Goal: Information Seeking & Learning: Learn about a topic

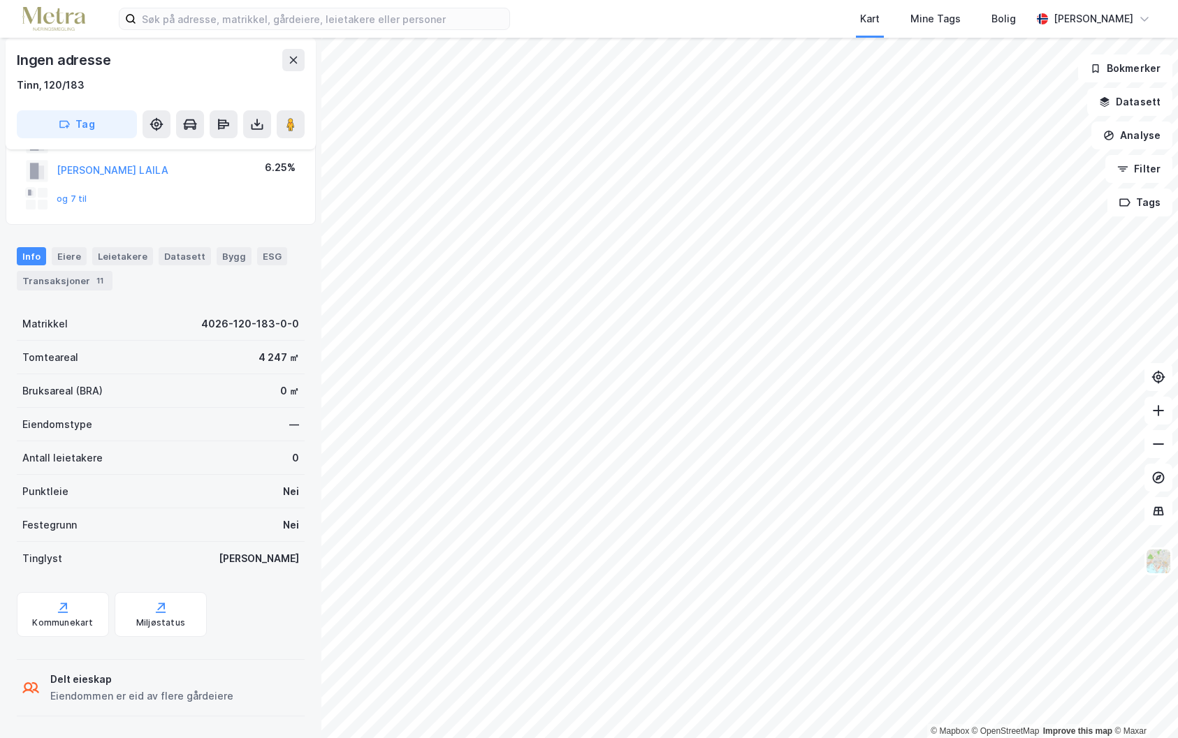
scroll to position [91, 0]
click at [0, 0] on button "og 7 til" at bounding box center [0, 0] width 0 height 0
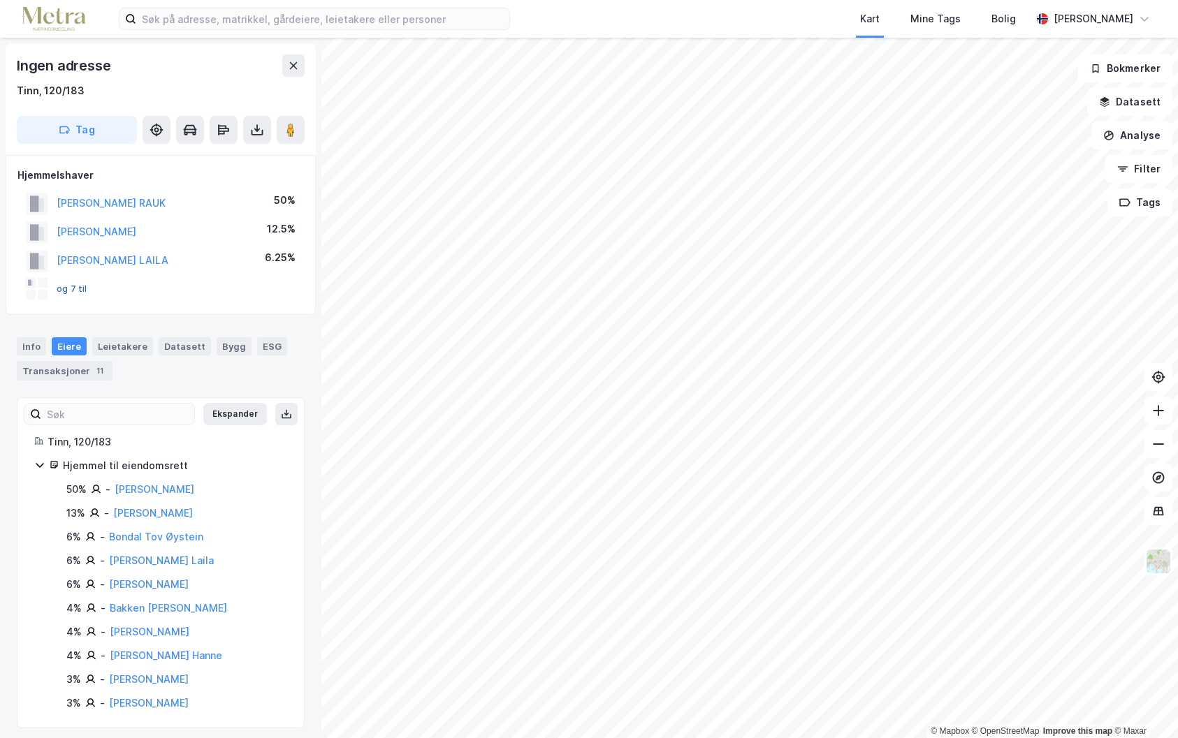
click at [0, 0] on button "og 7 til" at bounding box center [0, 0] width 0 height 0
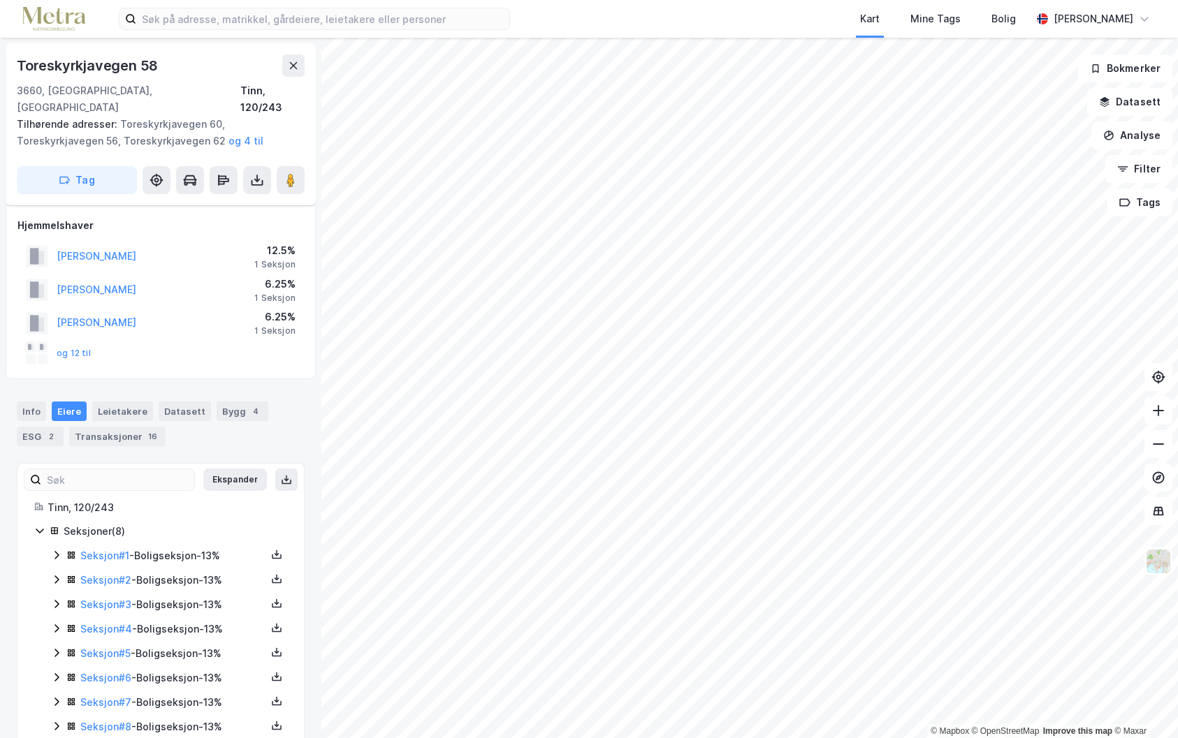
scroll to position [7, 0]
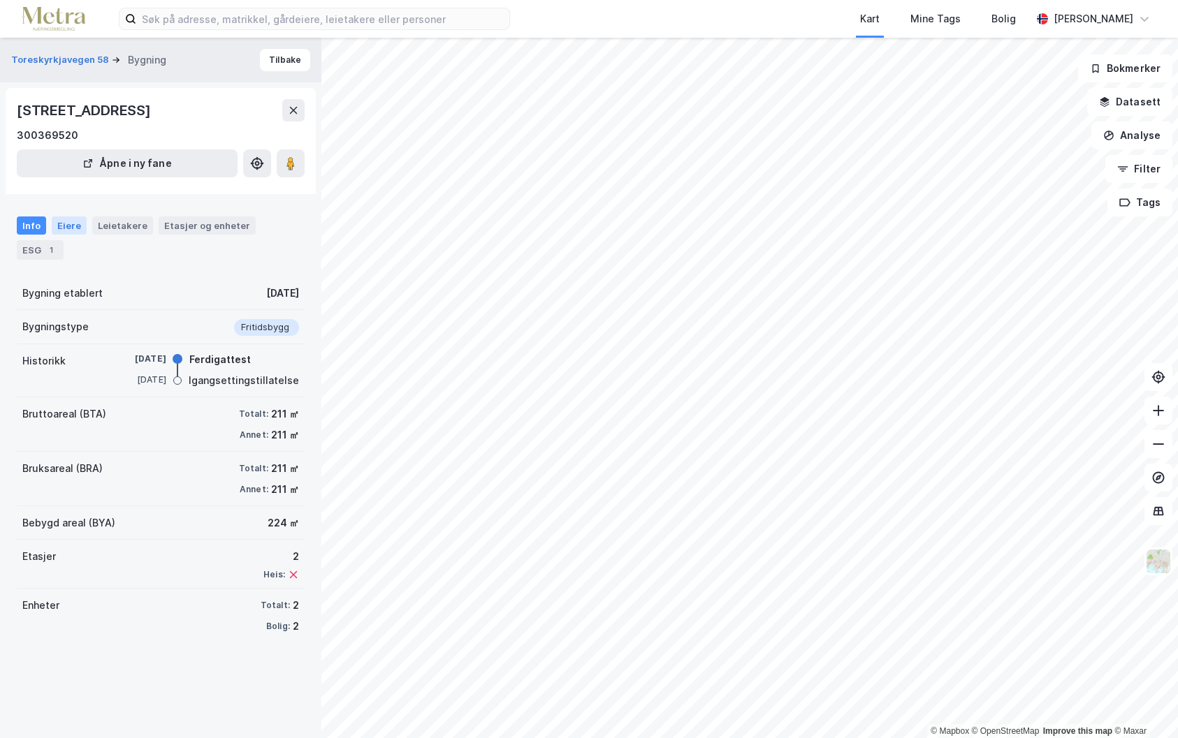
click at [68, 235] on div "Eiere" at bounding box center [69, 226] width 35 height 18
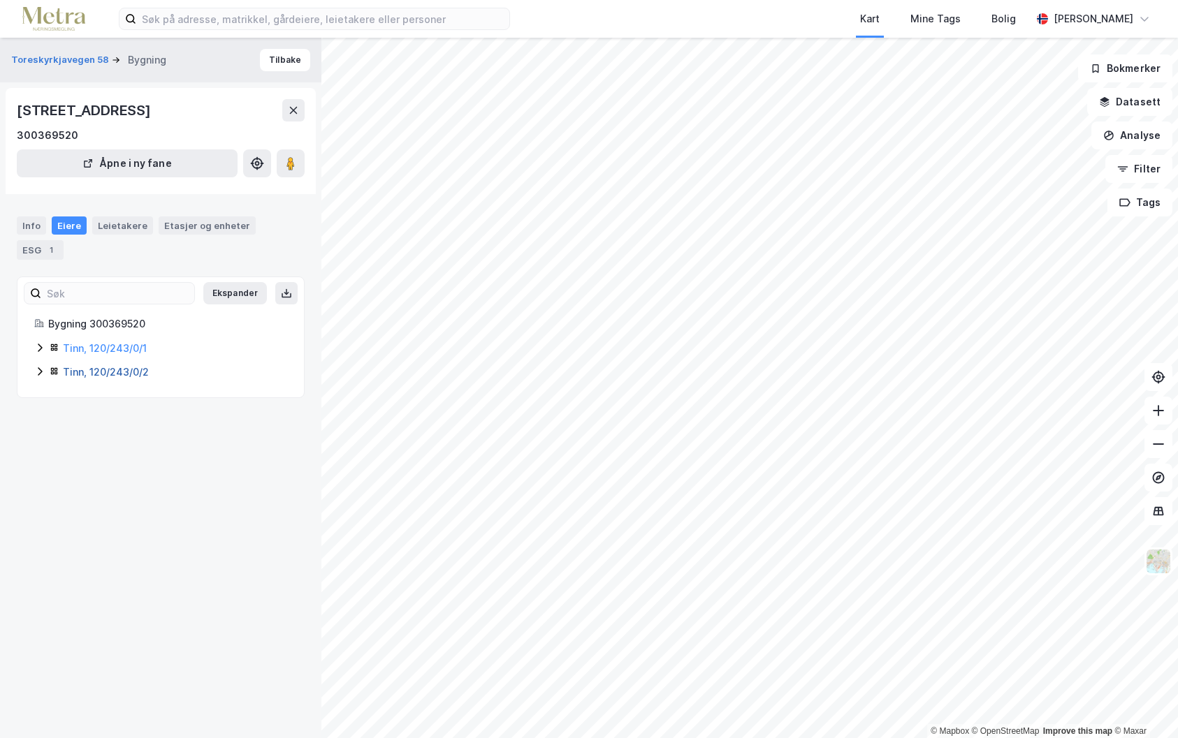
click at [129, 378] on link "Tinn, 120/243/0/2" at bounding box center [106, 372] width 86 height 12
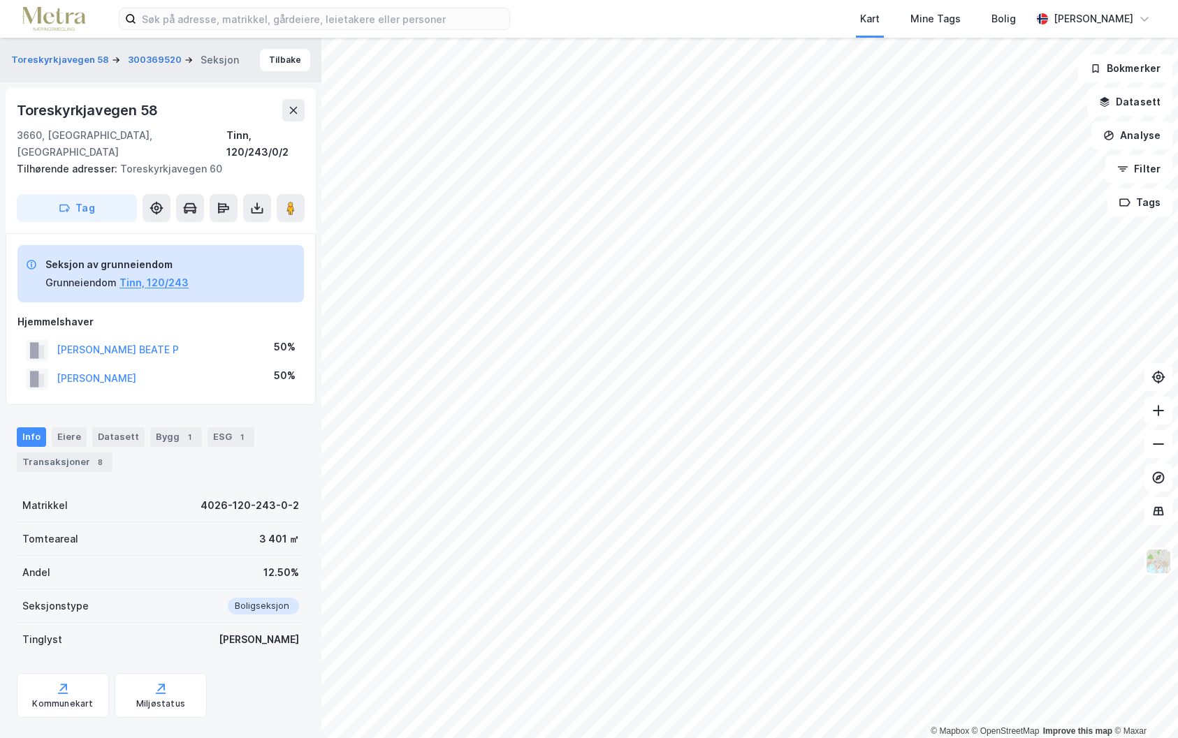
scroll to position [7, 0]
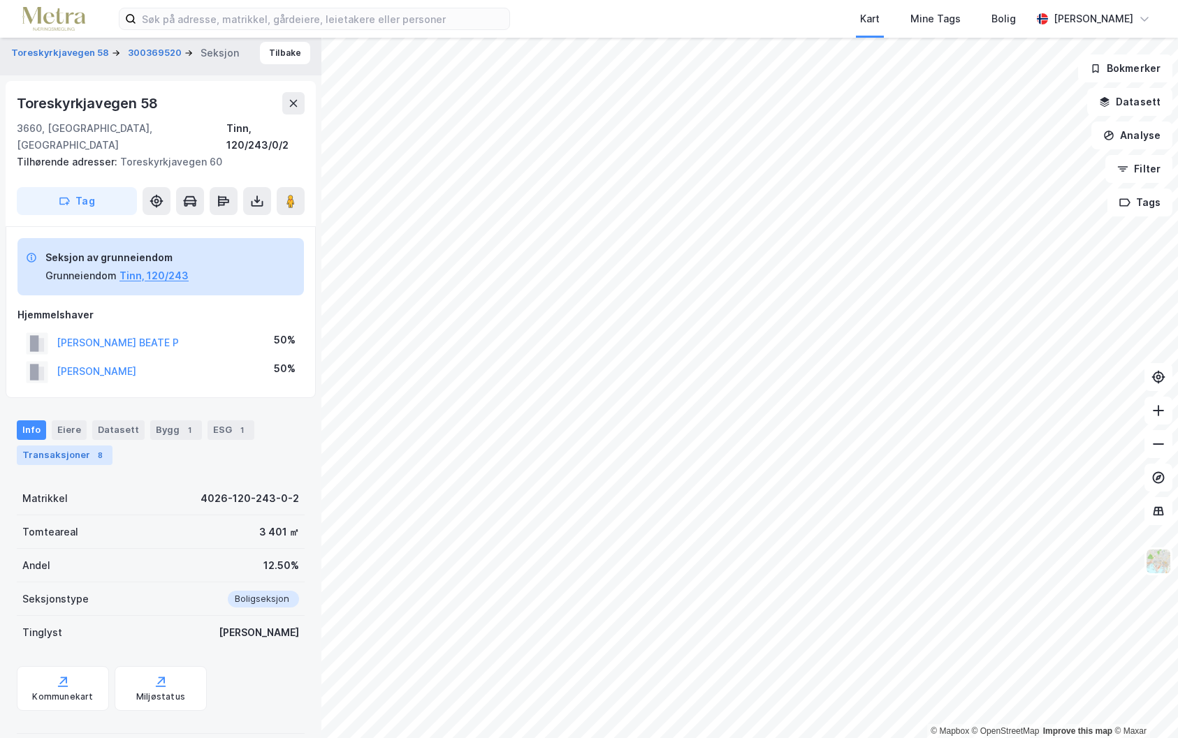
click at [80, 446] on div "Transaksjoner 8" at bounding box center [65, 456] width 96 height 20
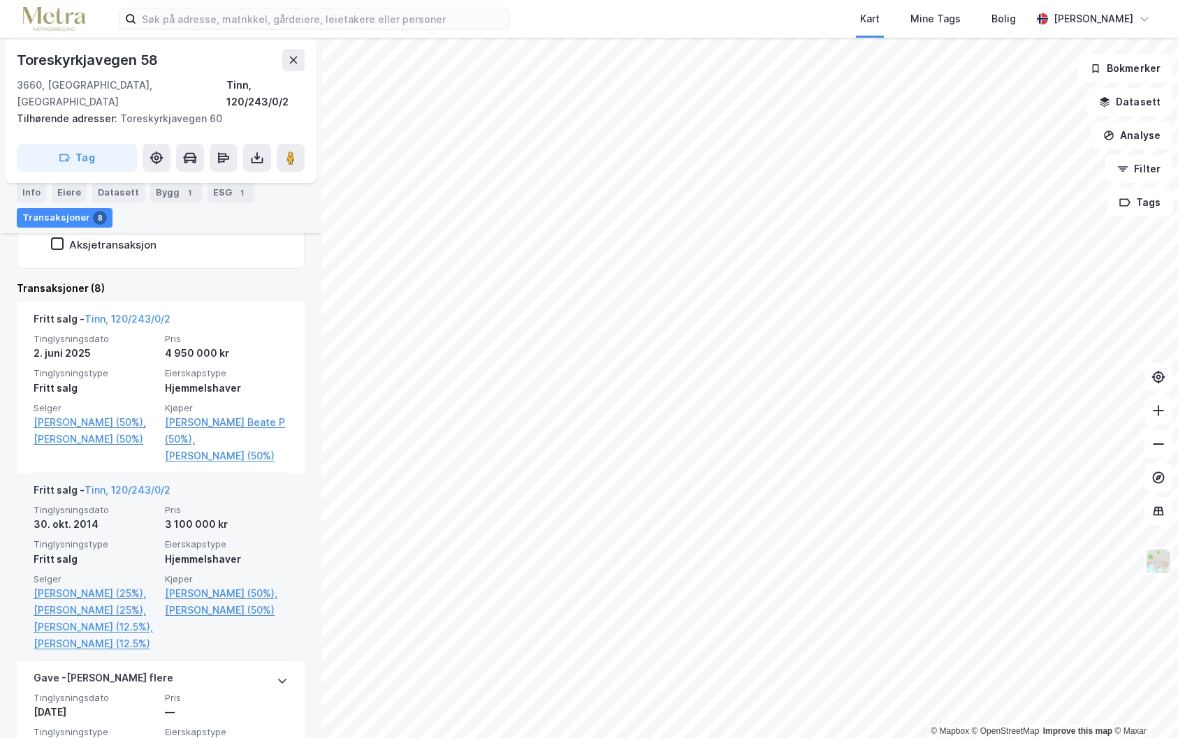
scroll to position [419, 0]
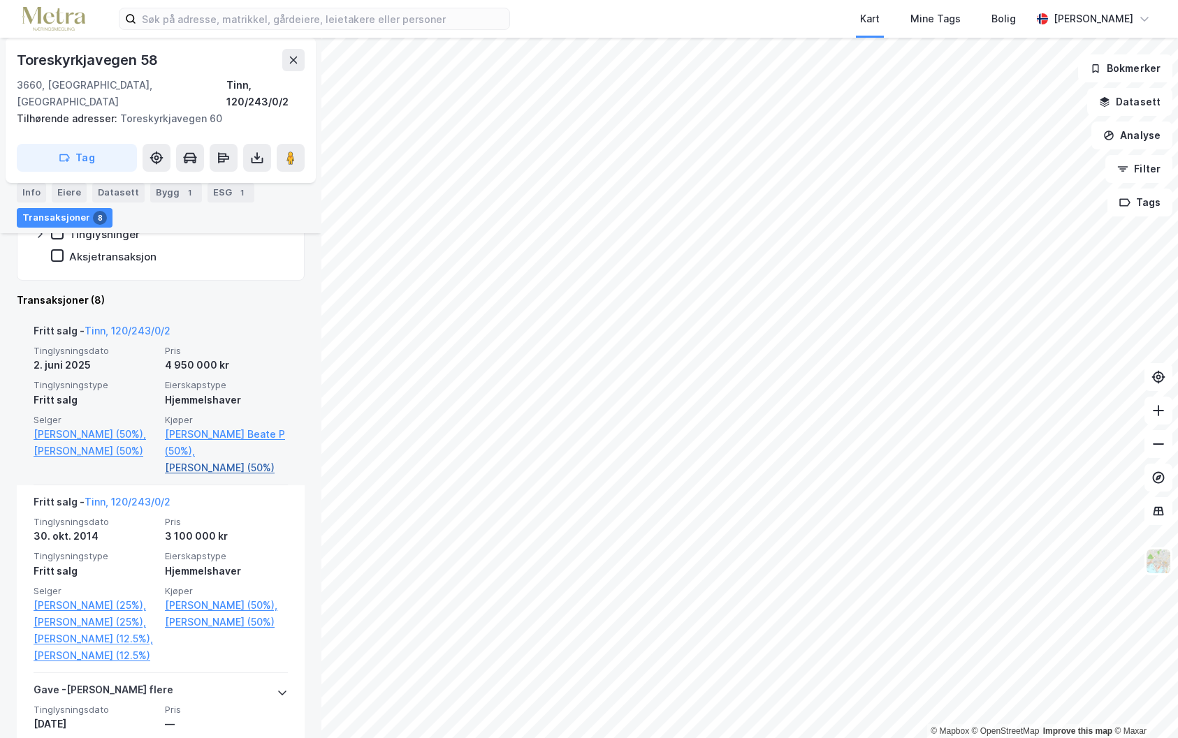
click at [207, 460] on link "[PERSON_NAME] (50%)" at bounding box center [226, 468] width 123 height 17
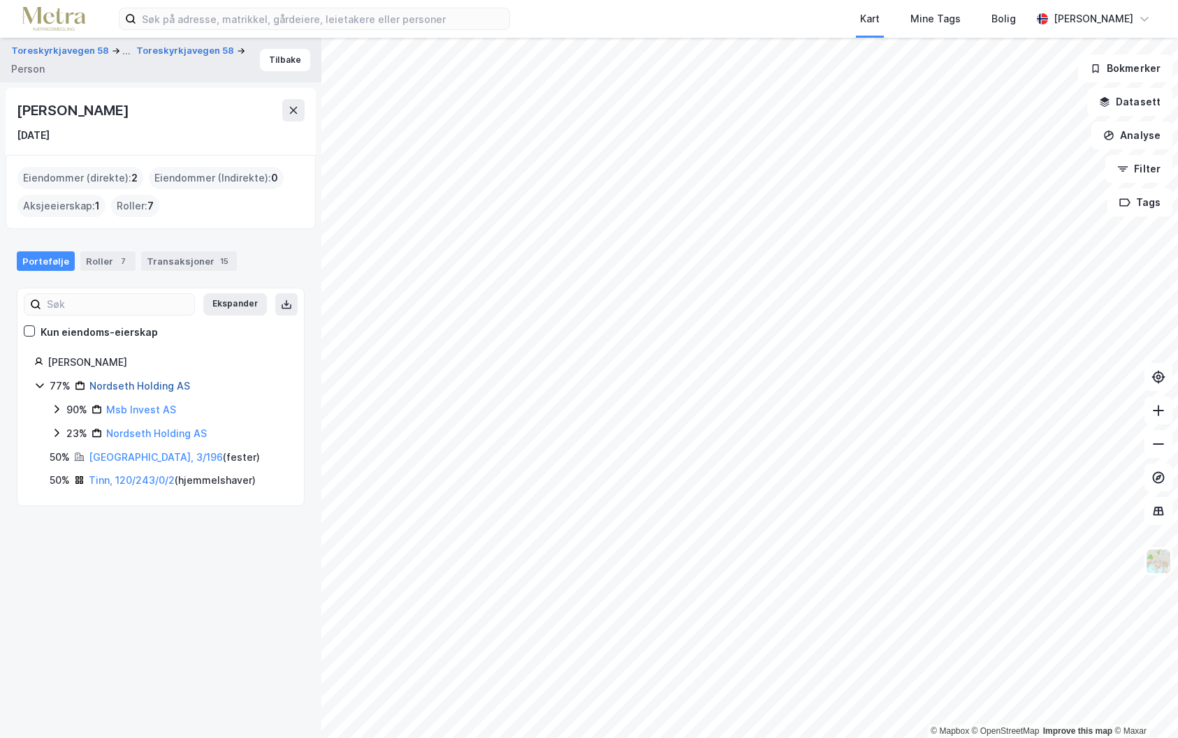
click at [142, 386] on link "Nordseth Holding AS" at bounding box center [139, 386] width 101 height 12
